Goal: Check status: Check status

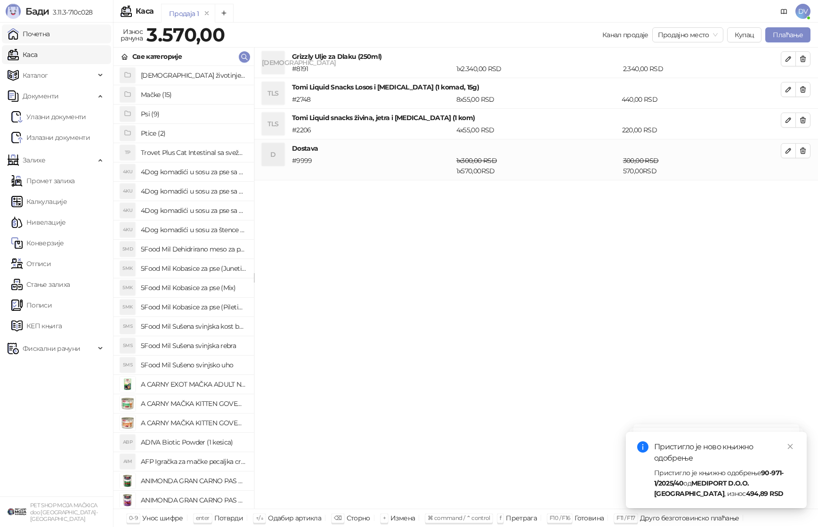
click at [49, 37] on link "Почетна" at bounding box center [29, 33] width 42 height 19
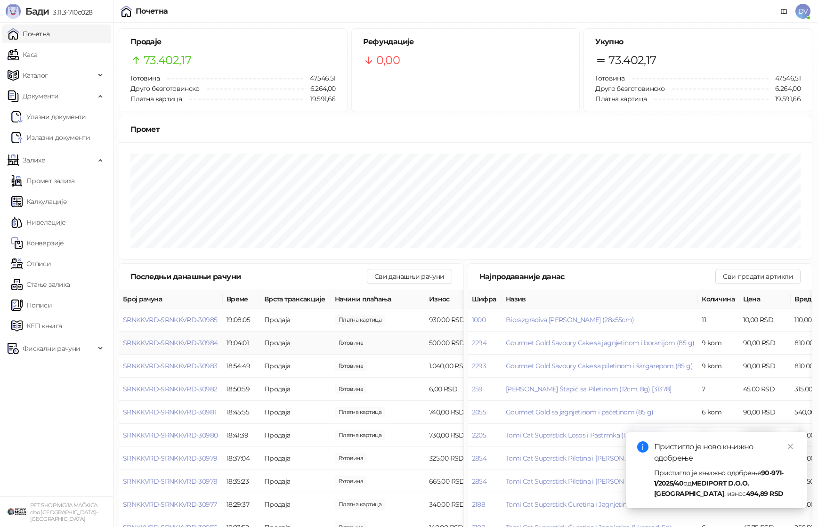
scroll to position [18, 0]
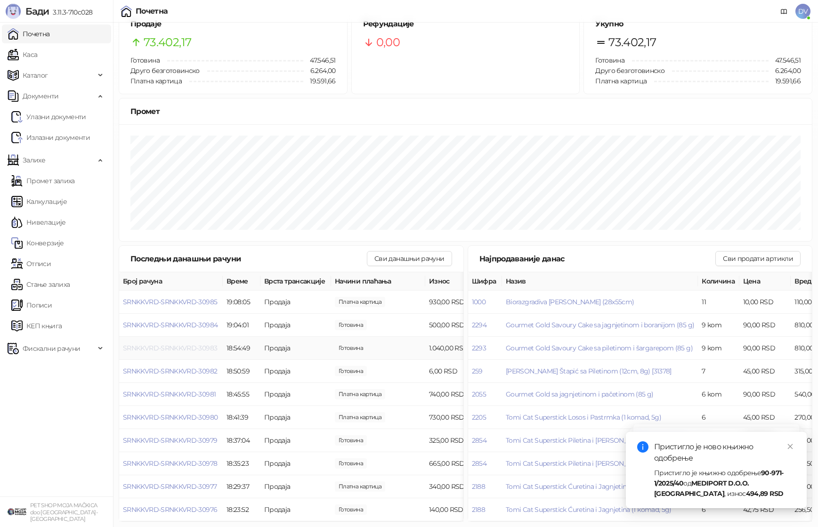
click at [195, 344] on span "SRNKKVRD-SRNKKVRD-30983" at bounding box center [170, 348] width 94 height 8
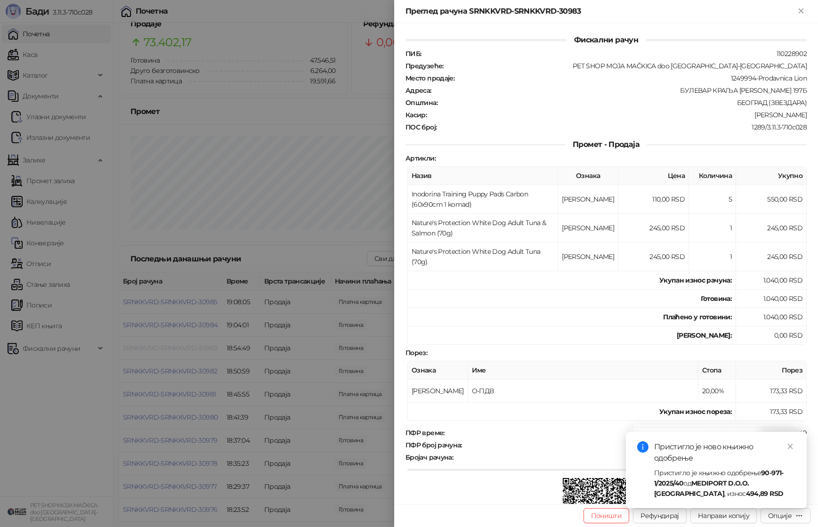
click at [195, 344] on div at bounding box center [409, 263] width 818 height 527
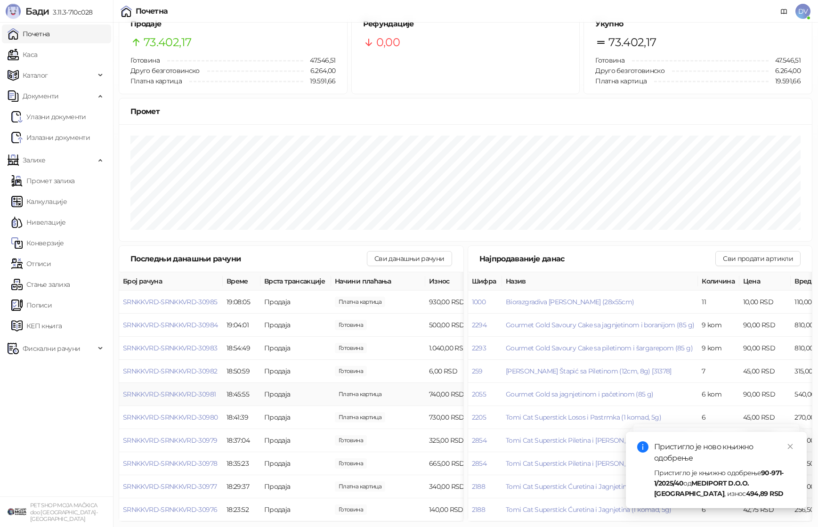
click at [213, 399] on td "SRNKKVRD-SRNKKVRD-30981" at bounding box center [171, 394] width 104 height 23
click at [208, 394] on span "SRNKKVRD-SRNKKVRD-30981" at bounding box center [169, 394] width 93 height 8
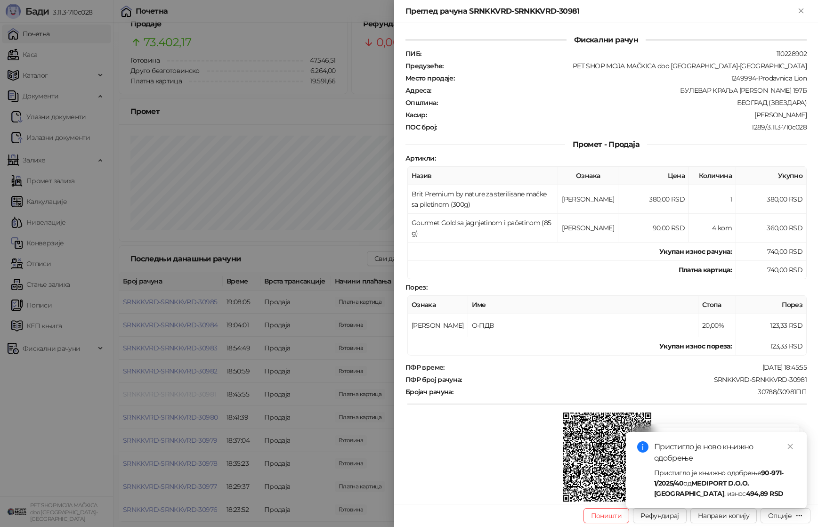
click at [208, 394] on div at bounding box center [409, 263] width 818 height 527
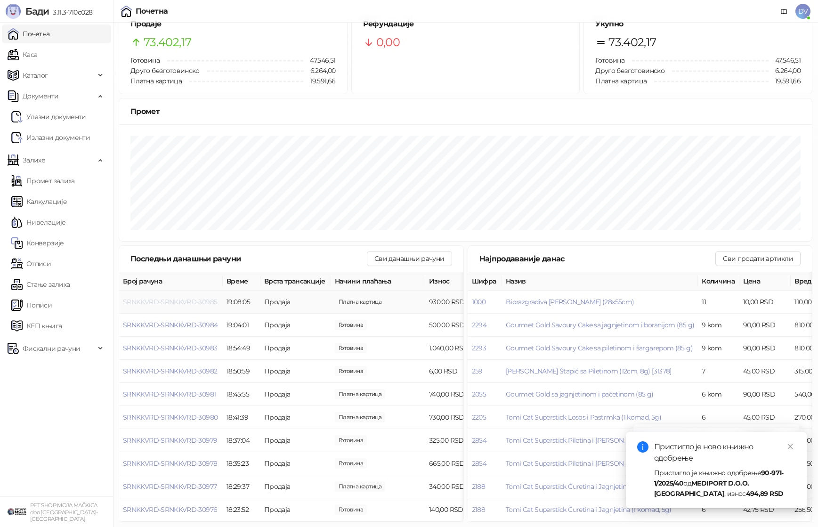
click at [200, 300] on span "SRNKKVRD-SRNKKVRD-30985" at bounding box center [170, 302] width 94 height 8
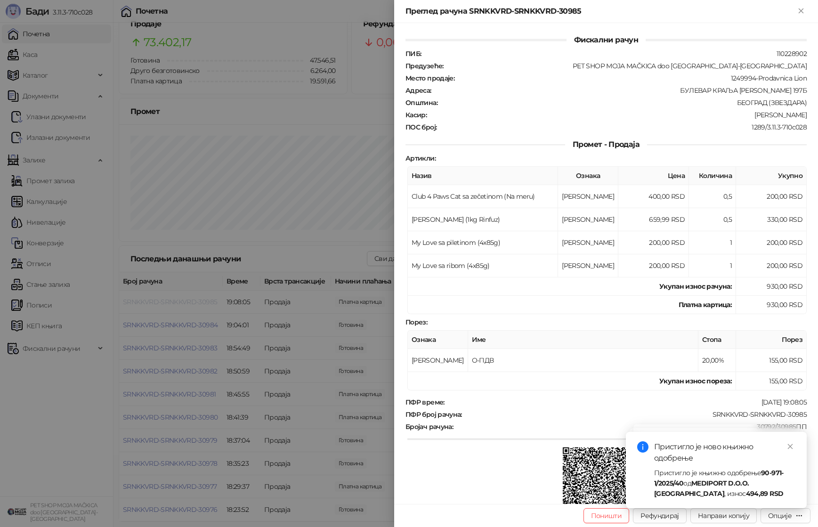
click at [200, 300] on div at bounding box center [409, 263] width 818 height 527
